Goal: Information Seeking & Learning: Learn about a topic

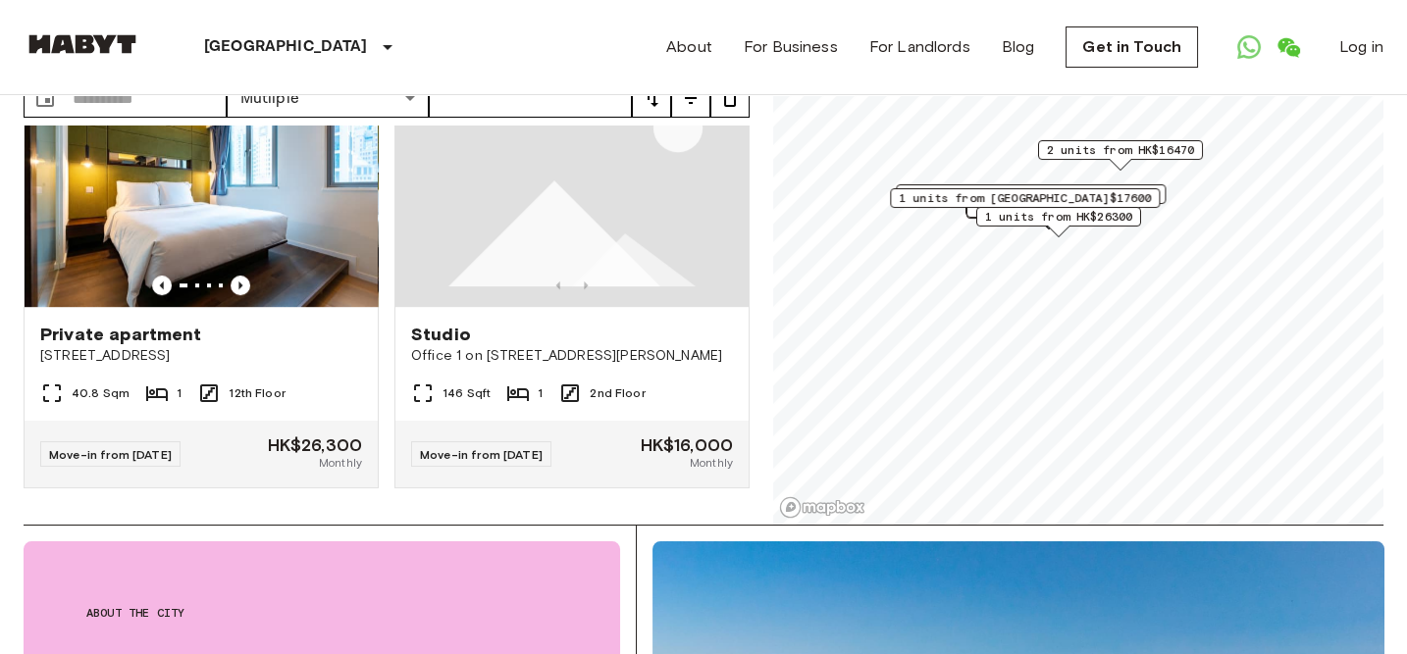
scroll to position [2345, 0]
